Goal: Information Seeking & Learning: Get advice/opinions

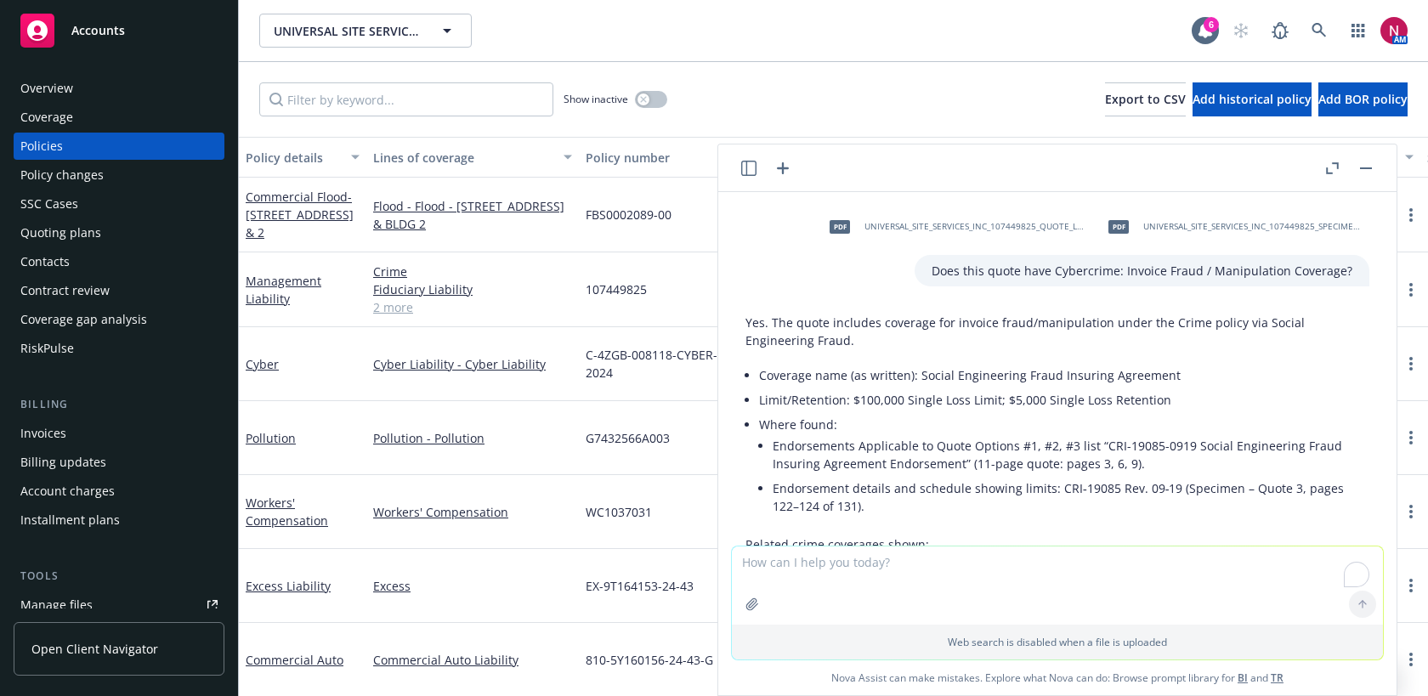
scroll to position [2957, 0]
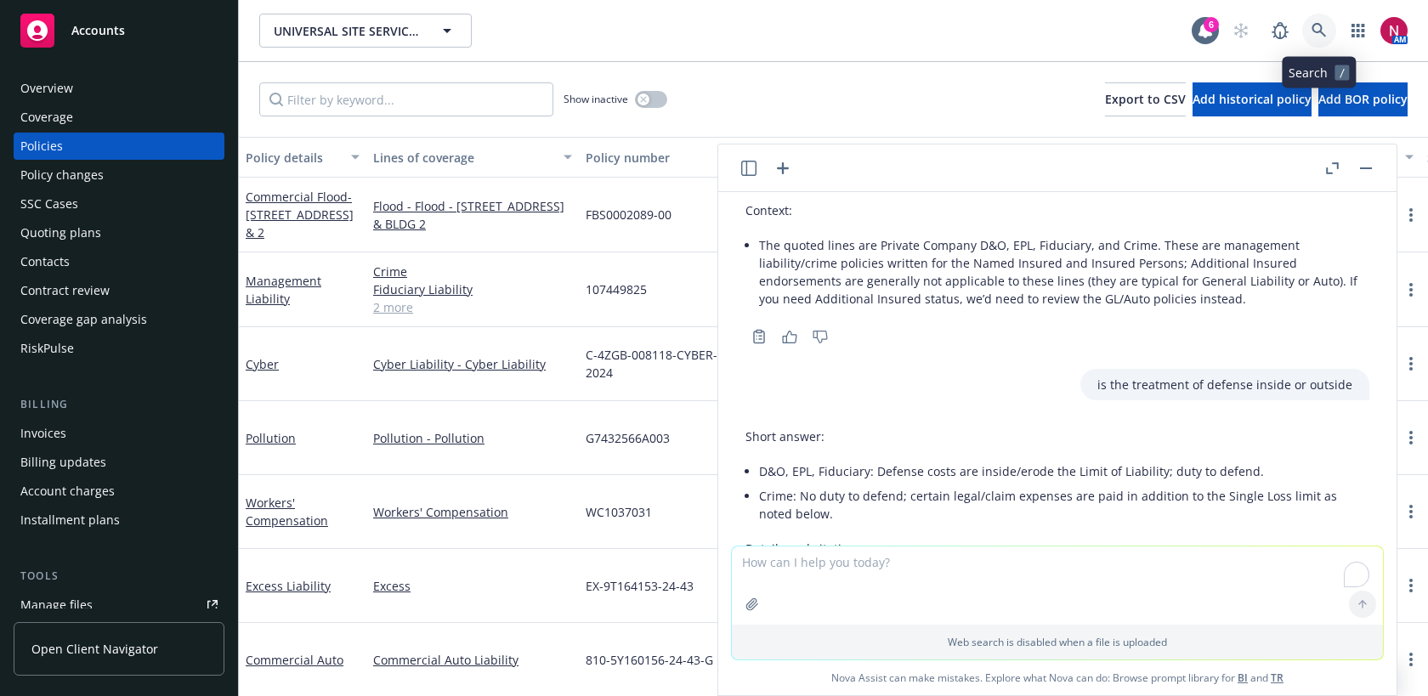
click at [1319, 28] on icon at bounding box center [1319, 30] width 15 height 15
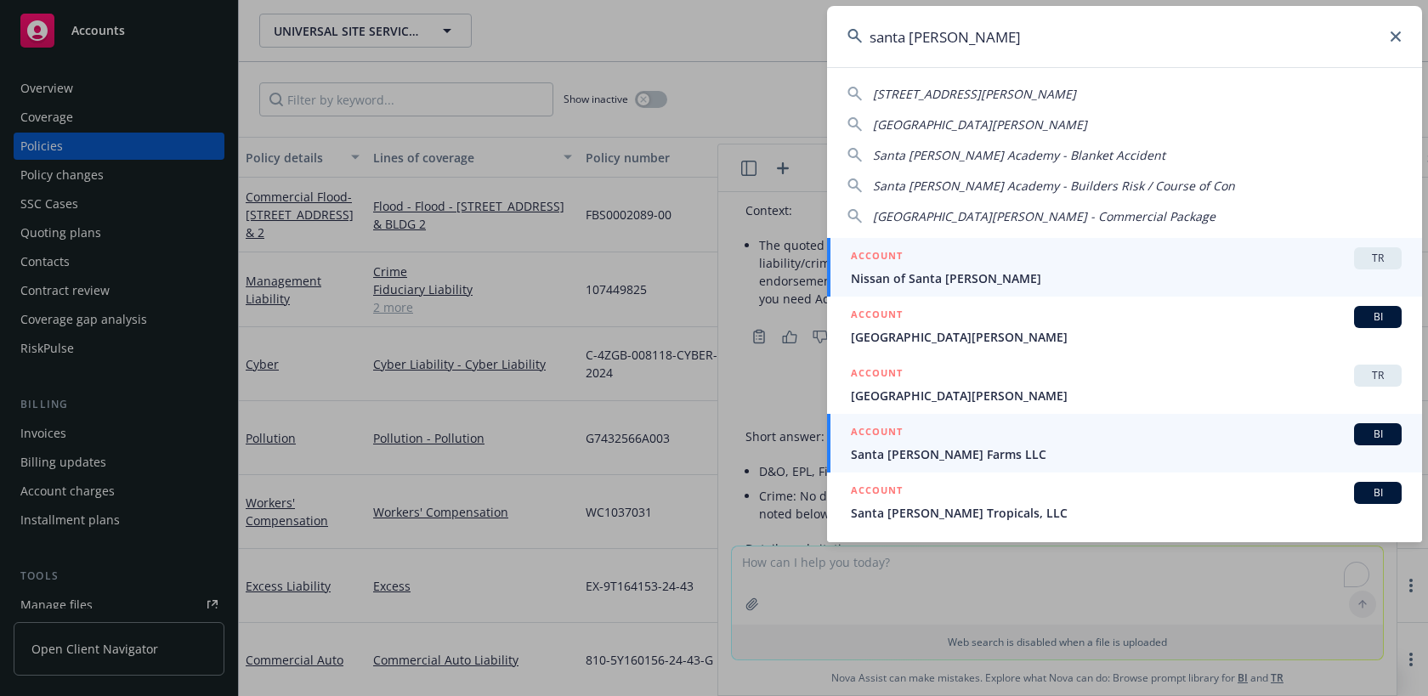
type input "santa [PERSON_NAME]"
click at [1115, 439] on div "ACCOUNT BI" at bounding box center [1126, 434] width 551 height 22
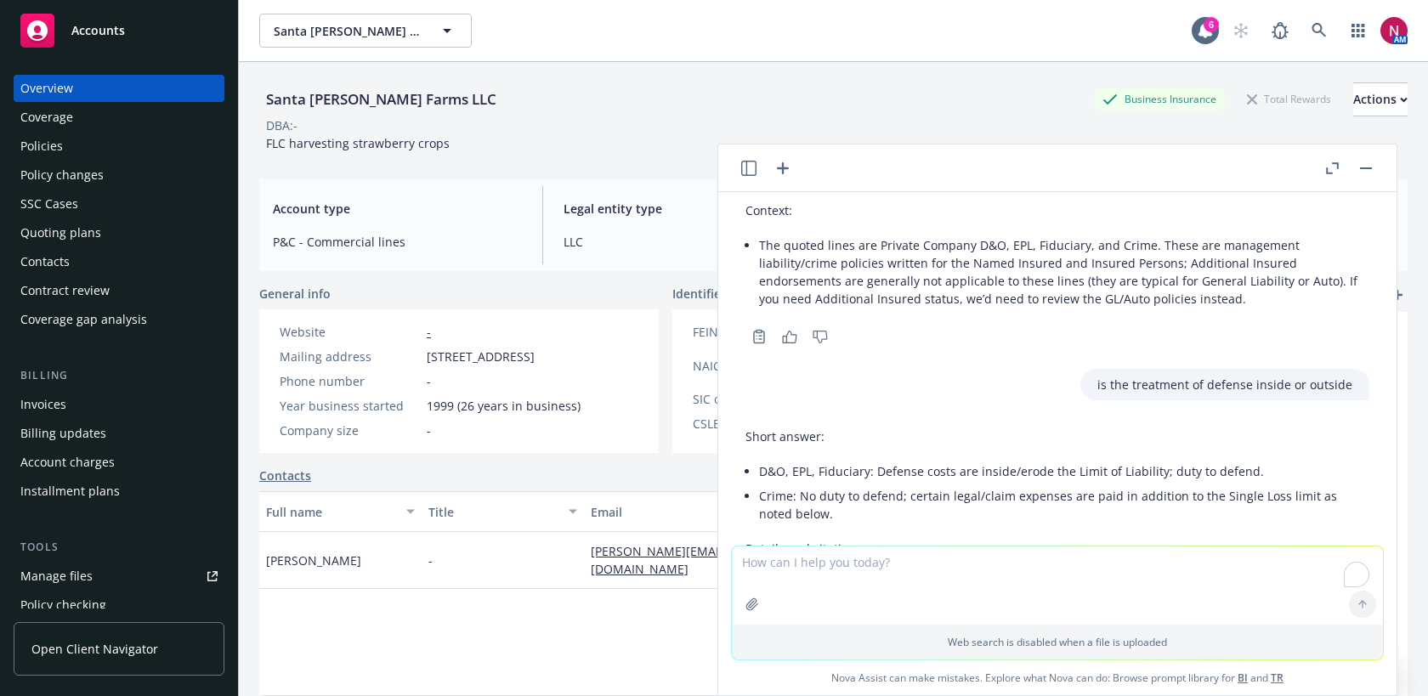
click at [110, 237] on div "Quoting plans" at bounding box center [118, 232] width 197 height 27
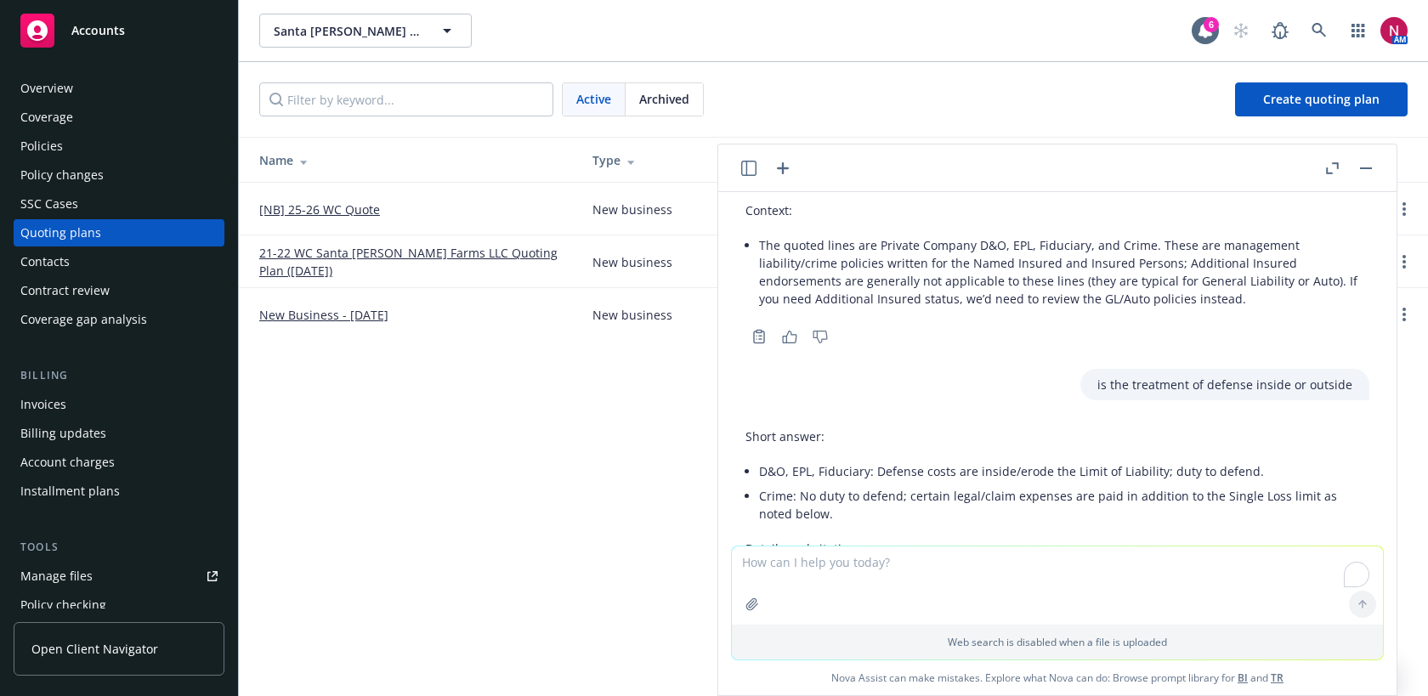
click at [1352, 167] on div at bounding box center [1349, 168] width 54 height 20
click at [1363, 170] on button "button" at bounding box center [1366, 168] width 20 height 20
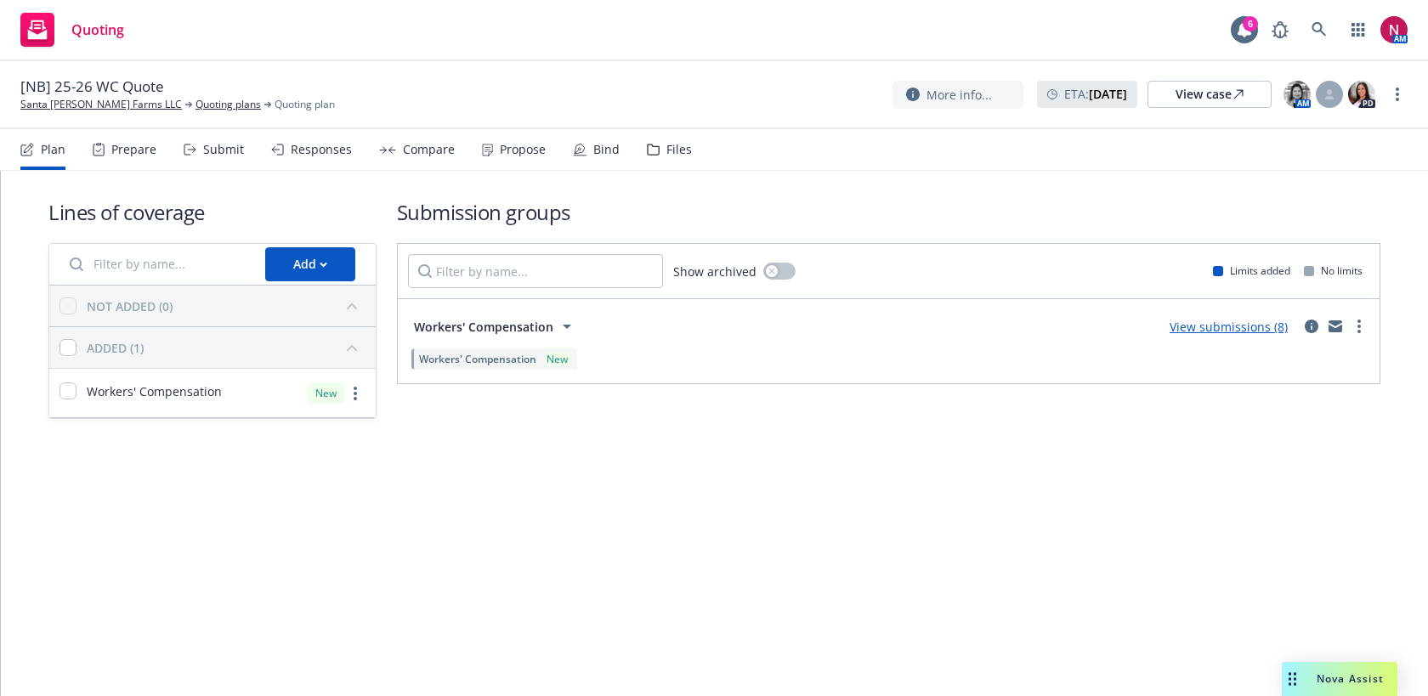
click at [310, 157] on div "Responses" at bounding box center [311, 149] width 81 height 41
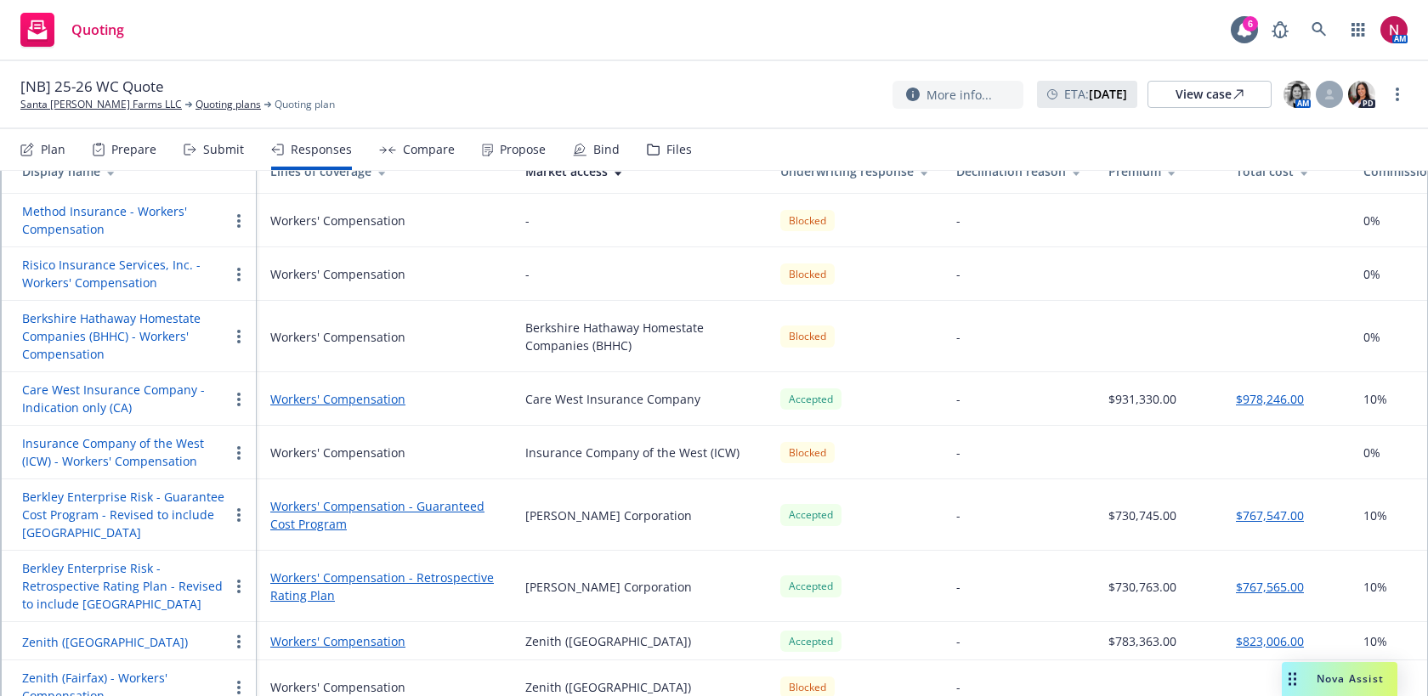
scroll to position [169, 0]
click at [77, 633] on button "Zenith ([GEOGRAPHIC_DATA])" at bounding box center [105, 642] width 166 height 18
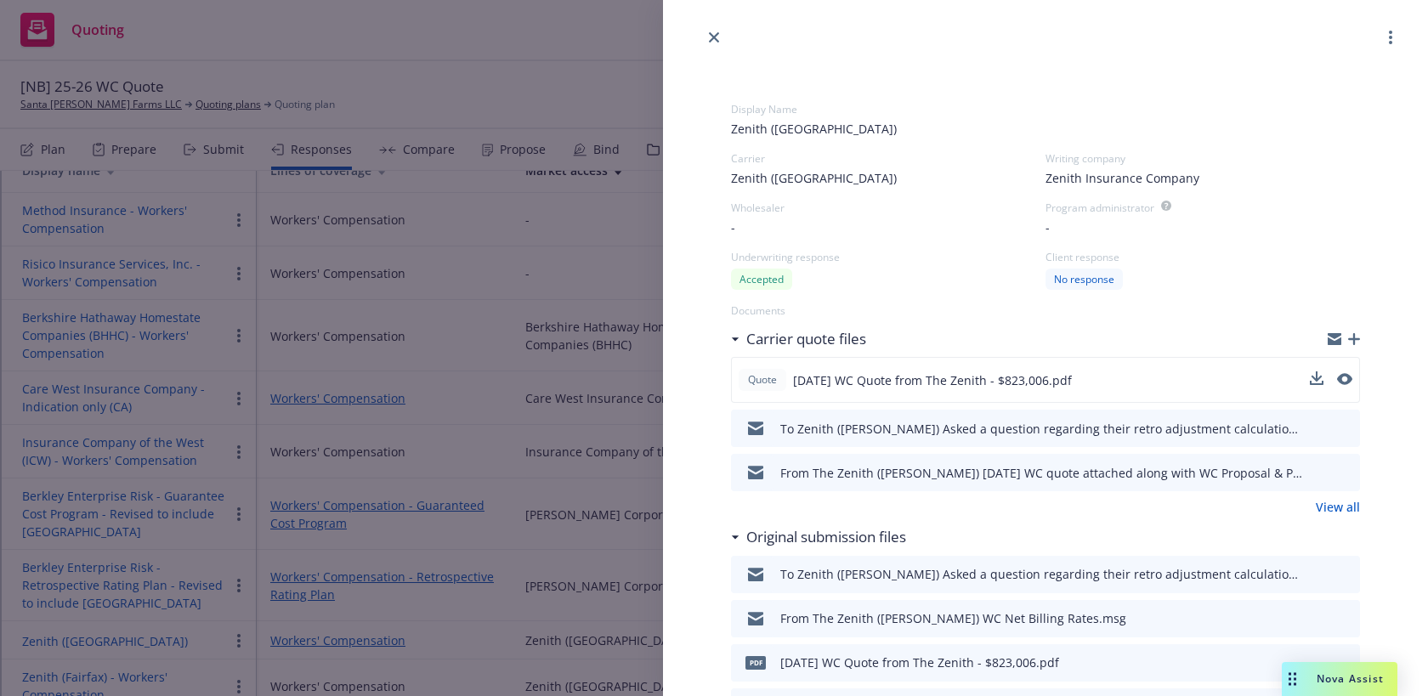
click at [1334, 386] on div at bounding box center [1331, 380] width 43 height 20
click at [1342, 384] on icon "preview file" at bounding box center [1343, 379] width 15 height 12
click at [717, 36] on icon "close" at bounding box center [714, 37] width 10 height 10
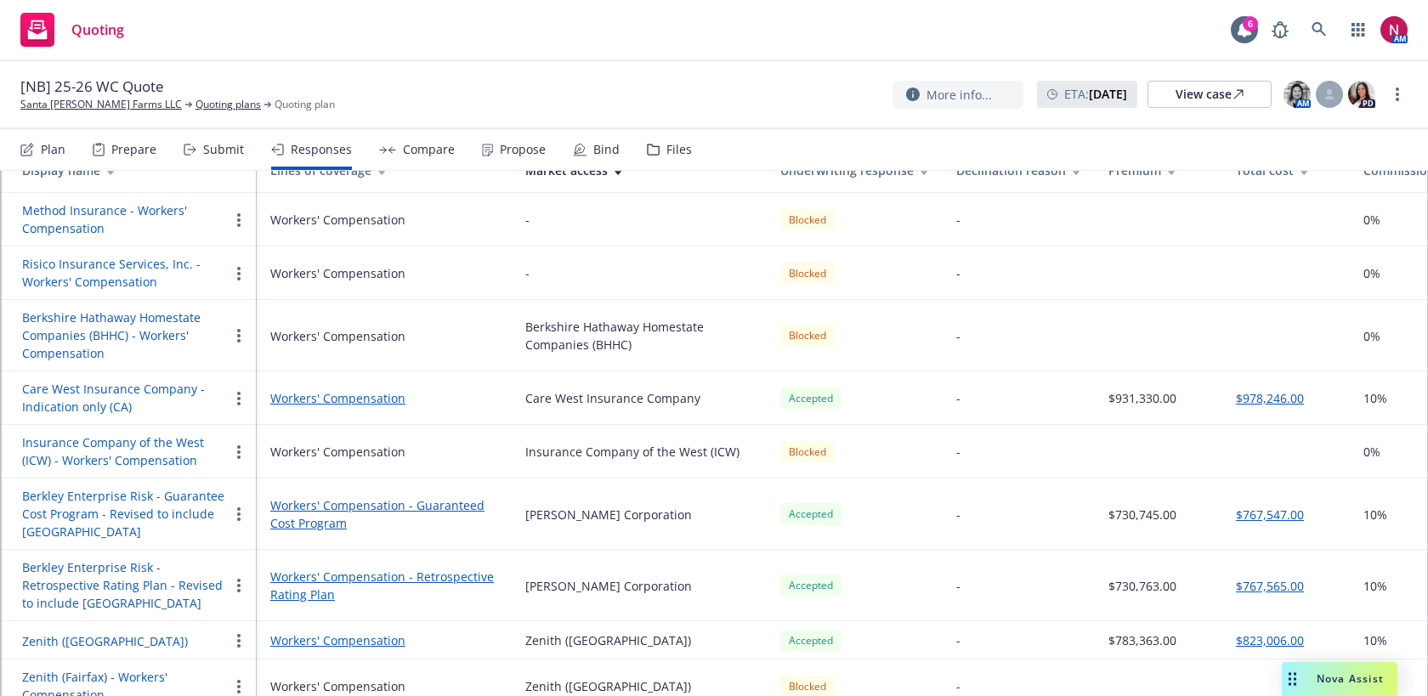
click at [88, 633] on button "Zenith ([GEOGRAPHIC_DATA])" at bounding box center [105, 642] width 166 height 18
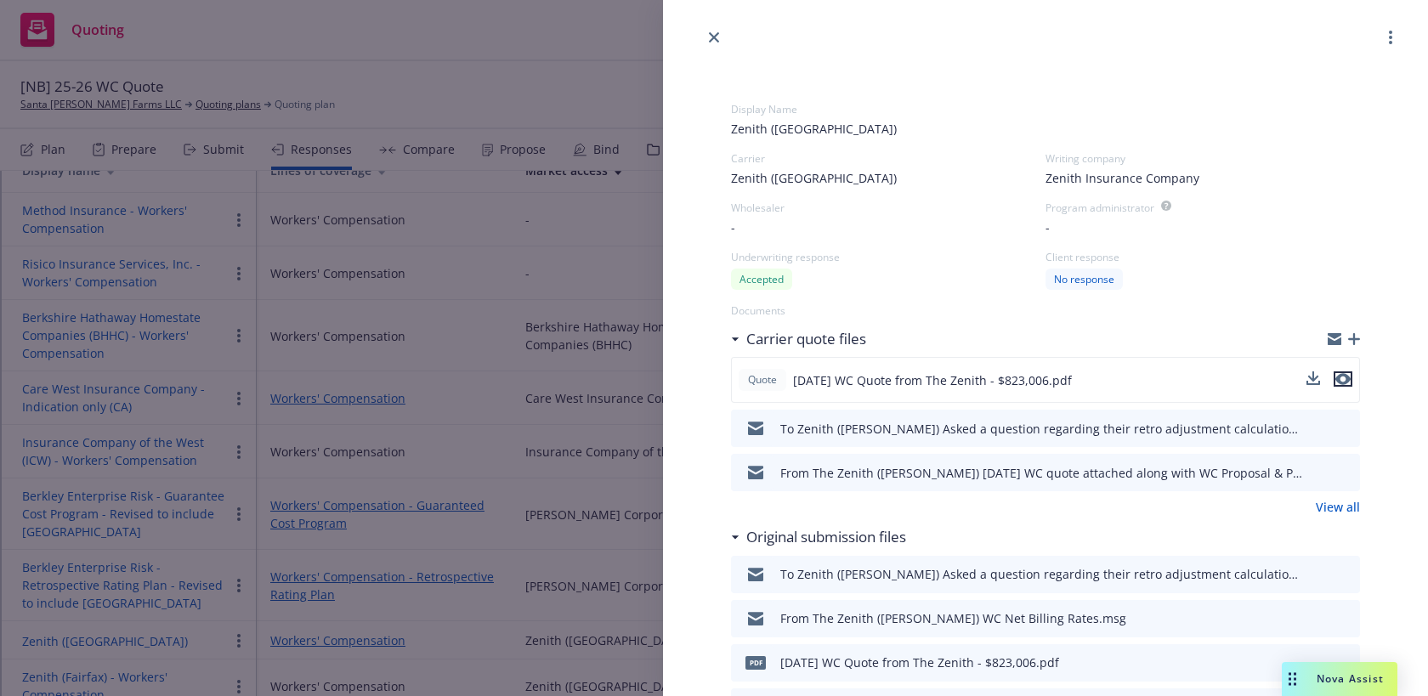
click at [1352, 373] on button "preview file" at bounding box center [1343, 379] width 19 height 15
